Goal: Ask a question

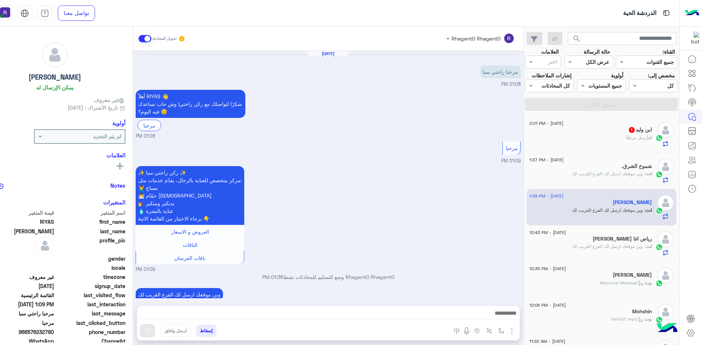
scroll to position [25, 0]
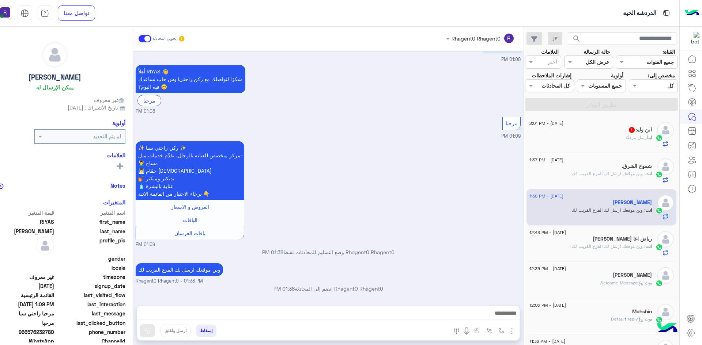
click at [597, 139] on div "ابن أرسل مرفقًا" at bounding box center [590, 141] width 122 height 13
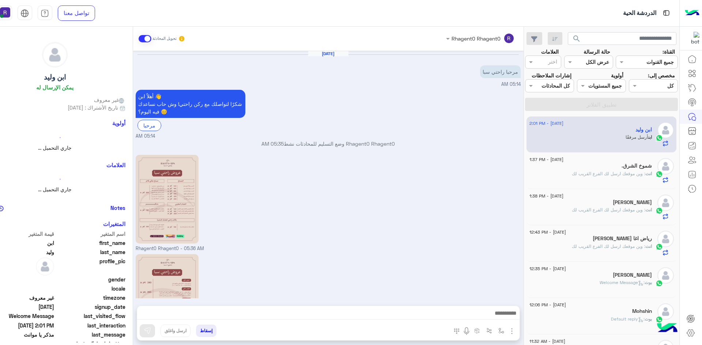
scroll to position [171, 0]
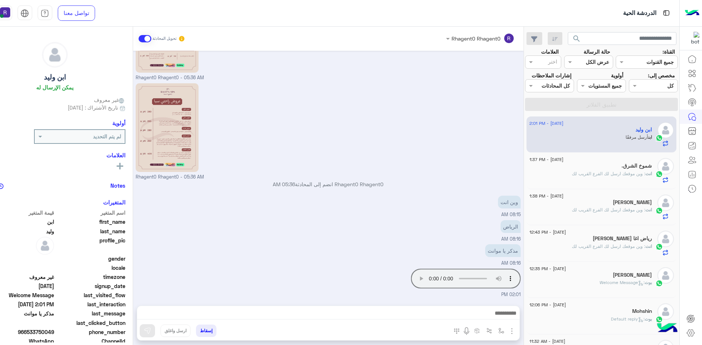
click at [304, 268] on div "Your browser does not support the audio tag. 02:01 PM" at bounding box center [328, 282] width 385 height 31
click at [499, 331] on img "button" at bounding box center [501, 331] width 6 height 6
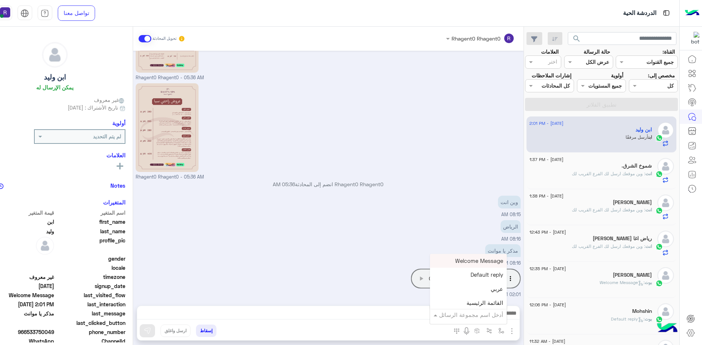
click at [492, 317] on input "text" at bounding box center [478, 315] width 49 height 8
click at [484, 281] on span "الجنادرية" at bounding box center [493, 278] width 20 height 7
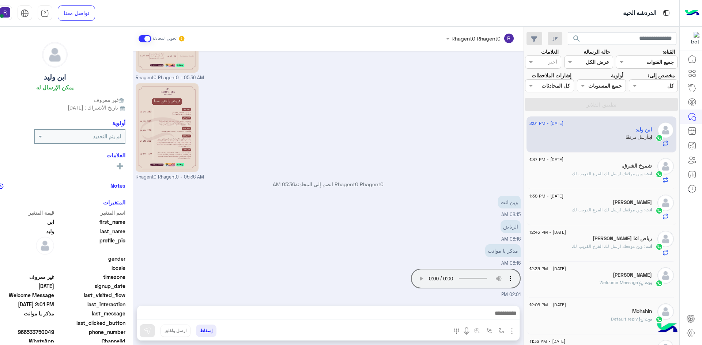
type textarea "*********"
click at [149, 334] on img at bounding box center [147, 331] width 7 height 7
click at [500, 330] on img "button" at bounding box center [501, 331] width 6 height 6
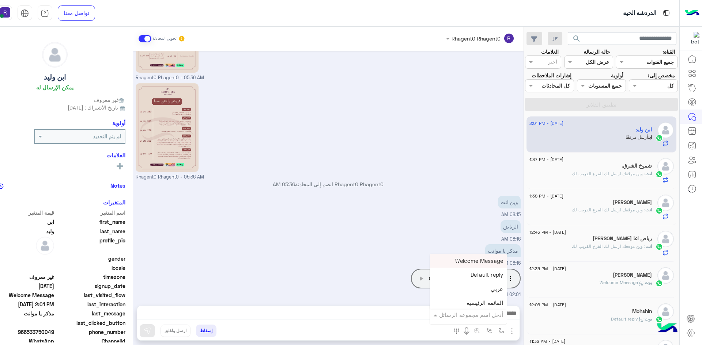
click at [497, 318] on input "text" at bounding box center [478, 315] width 49 height 8
click at [486, 274] on div "لبن" at bounding box center [468, 270] width 77 height 14
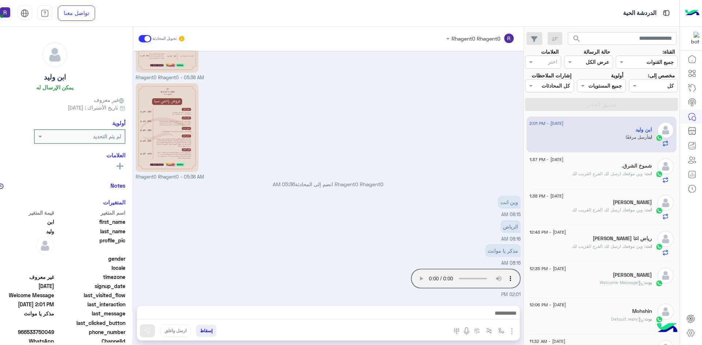
type textarea "***"
click at [145, 329] on img at bounding box center [147, 331] width 7 height 7
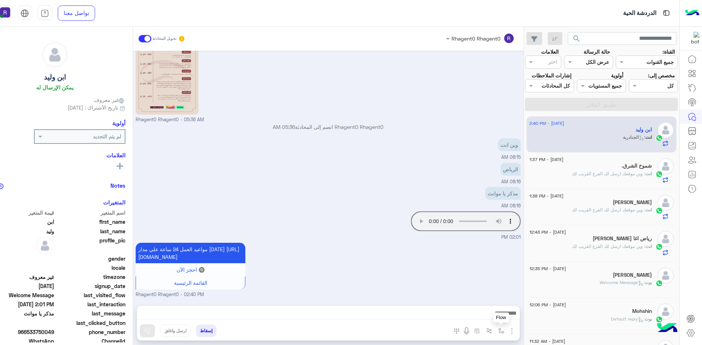
scroll to position [301, 0]
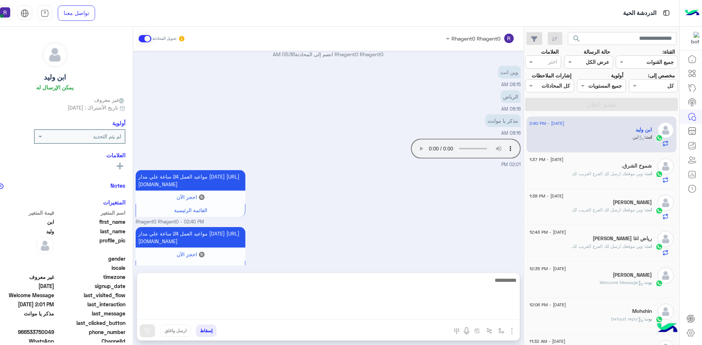
click at [378, 316] on textarea at bounding box center [328, 298] width 382 height 44
type textarea "*********"
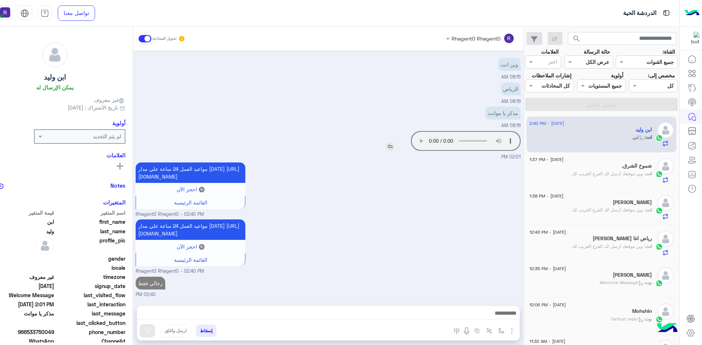
scroll to position [324, 0]
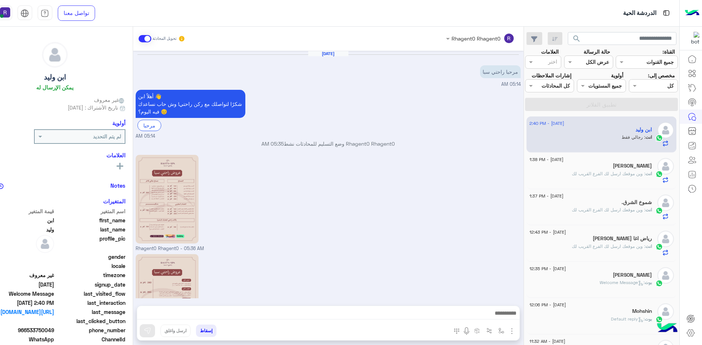
scroll to position [324, 0]
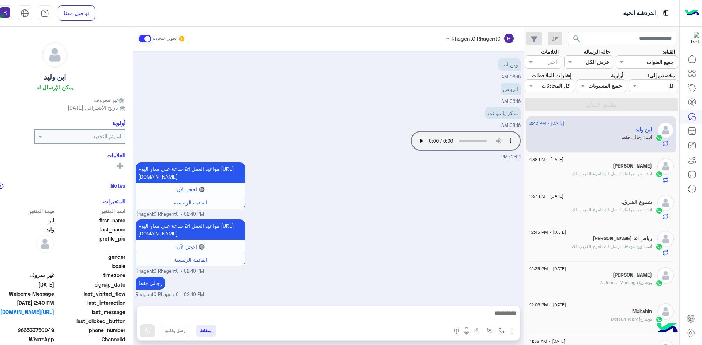
click at [582, 177] on p "انت : وين موقعك ارسل لك الفرع القريب لك" at bounding box center [612, 174] width 80 height 7
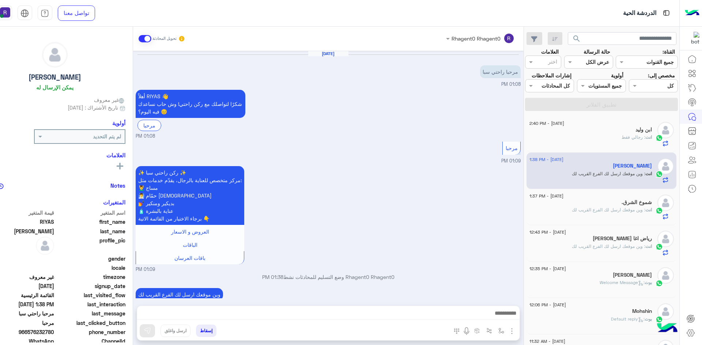
scroll to position [25, 0]
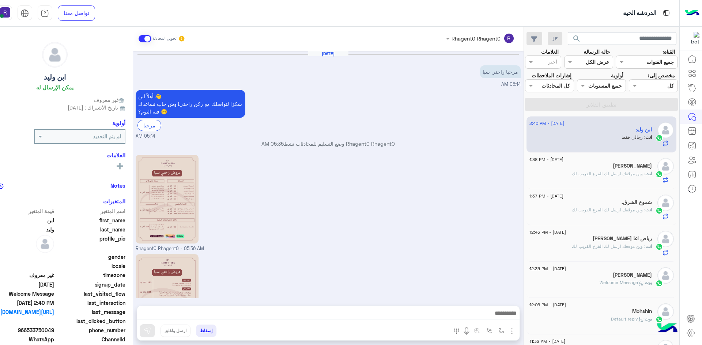
scroll to position [324, 0]
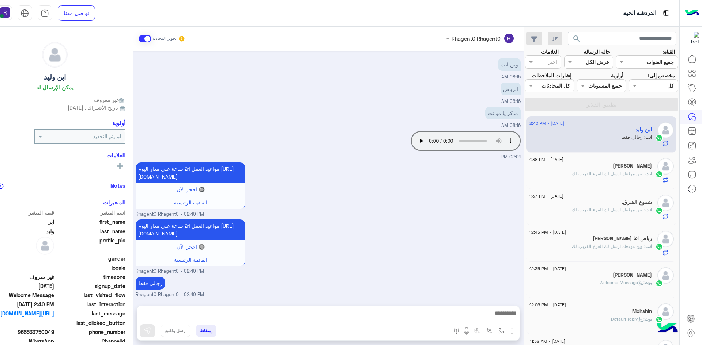
click at [585, 170] on div "[PERSON_NAME]" at bounding box center [590, 167] width 122 height 8
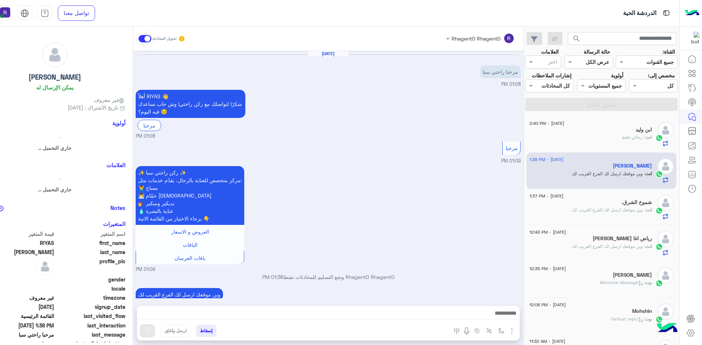
scroll to position [25, 0]
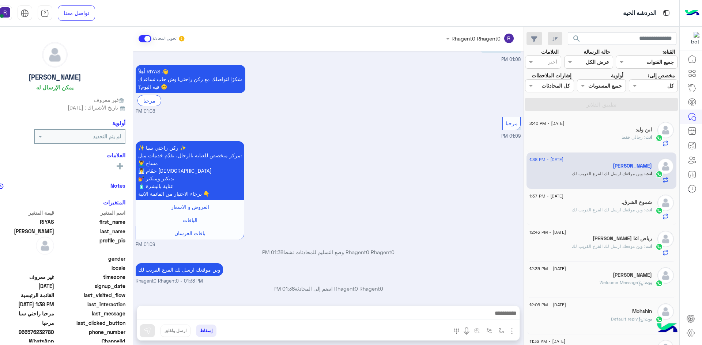
click at [623, 138] on span ": رجالي فقط" at bounding box center [633, 137] width 24 height 5
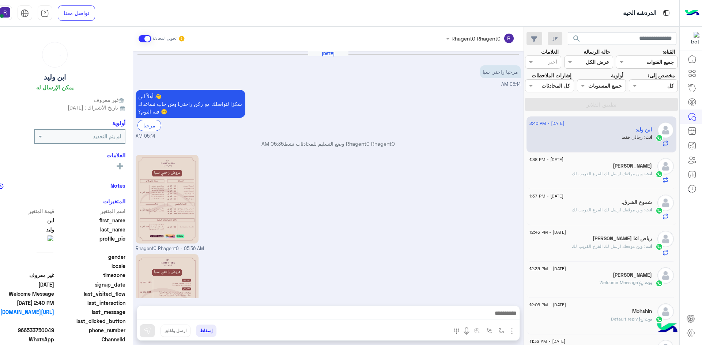
scroll to position [324, 0]
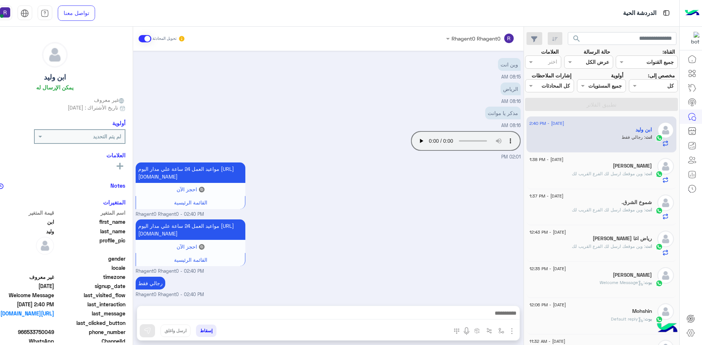
click at [633, 175] on span ": وين موقعك ارسل لك الفرع القريب لك" at bounding box center [608, 173] width 73 height 5
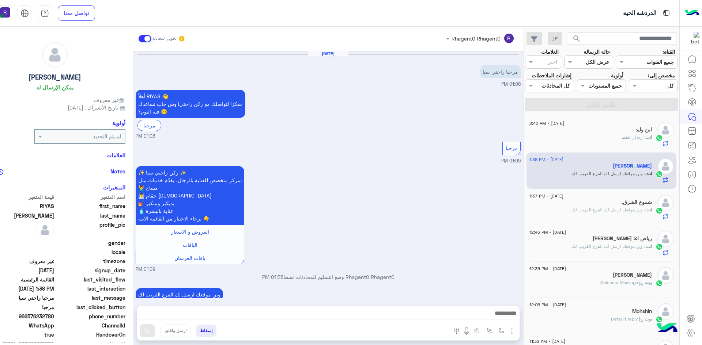
scroll to position [25, 0]
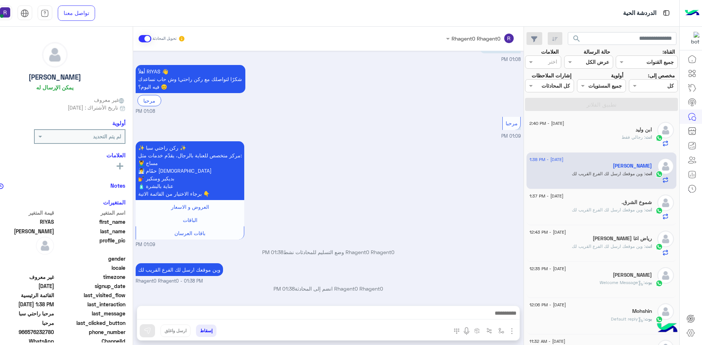
click at [633, 138] on span ": رجالي فقط" at bounding box center [633, 137] width 24 height 5
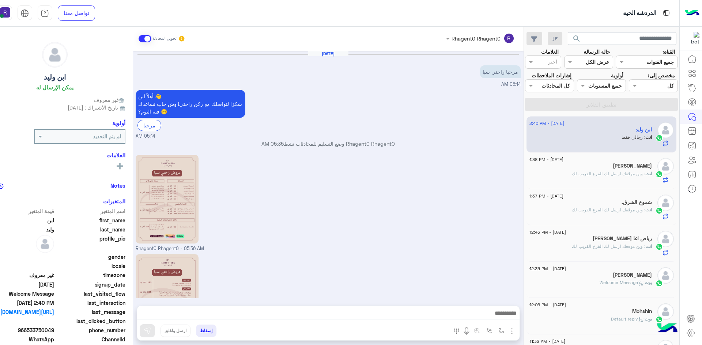
scroll to position [324, 0]
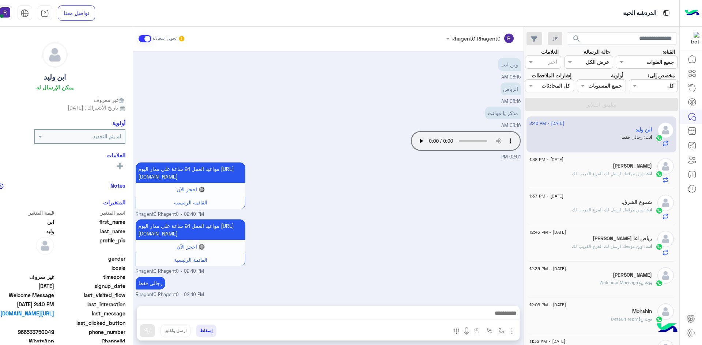
click at [607, 182] on div "انت : وين موقعك ارسل لك الفرع القريب لك" at bounding box center [590, 177] width 122 height 13
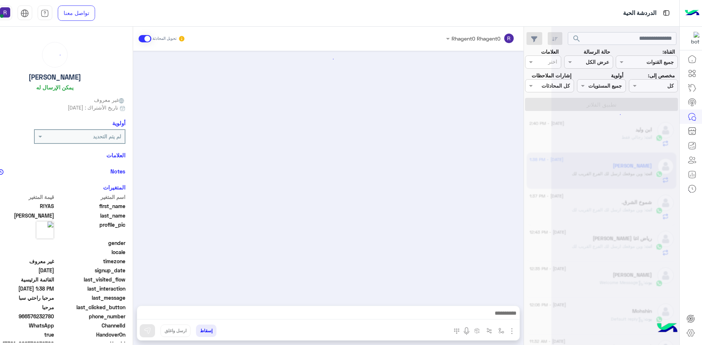
scroll to position [25, 0]
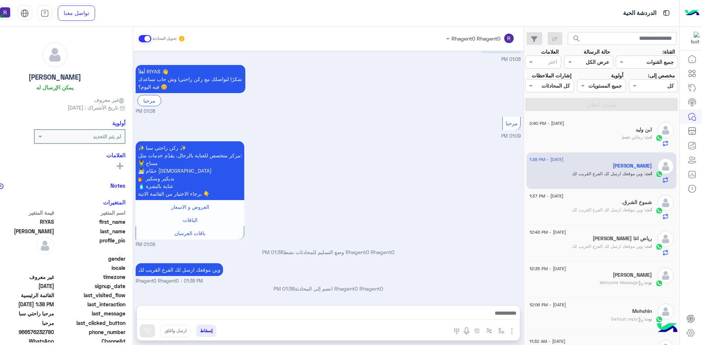
click at [628, 140] on span ": رجالي فقط" at bounding box center [633, 137] width 24 height 5
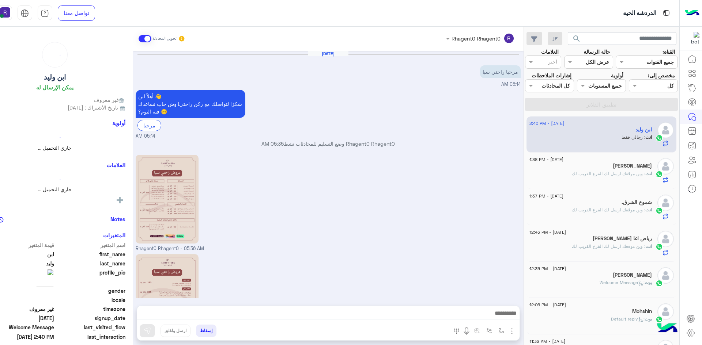
scroll to position [324, 0]
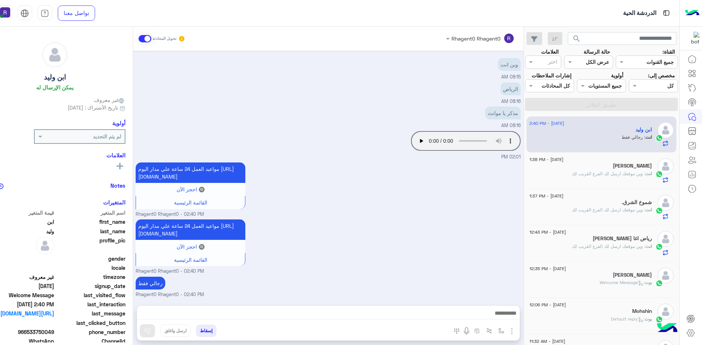
click at [637, 171] on span ": وين موقعك ارسل لك الفرع القريب لك" at bounding box center [608, 173] width 73 height 5
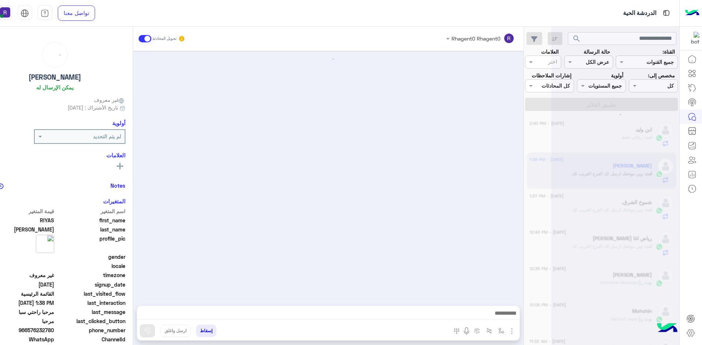
scroll to position [25, 0]
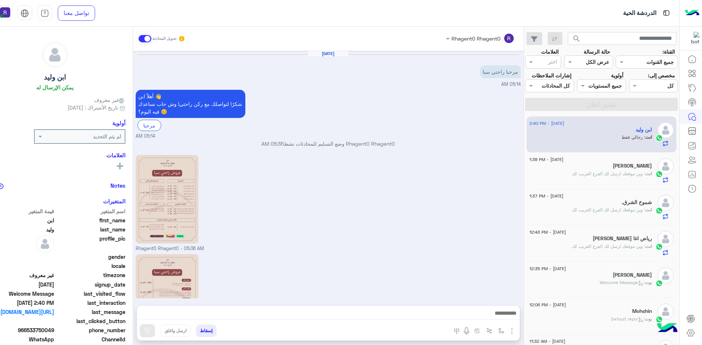
scroll to position [324, 0]
